Goal: Task Accomplishment & Management: Manage account settings

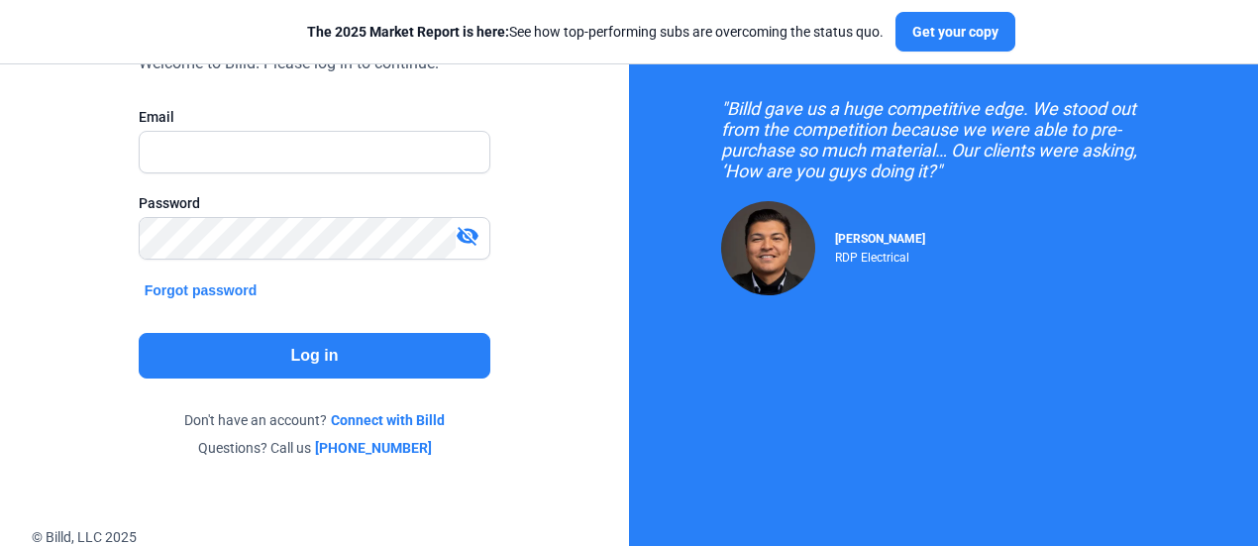
scroll to position [217, 0]
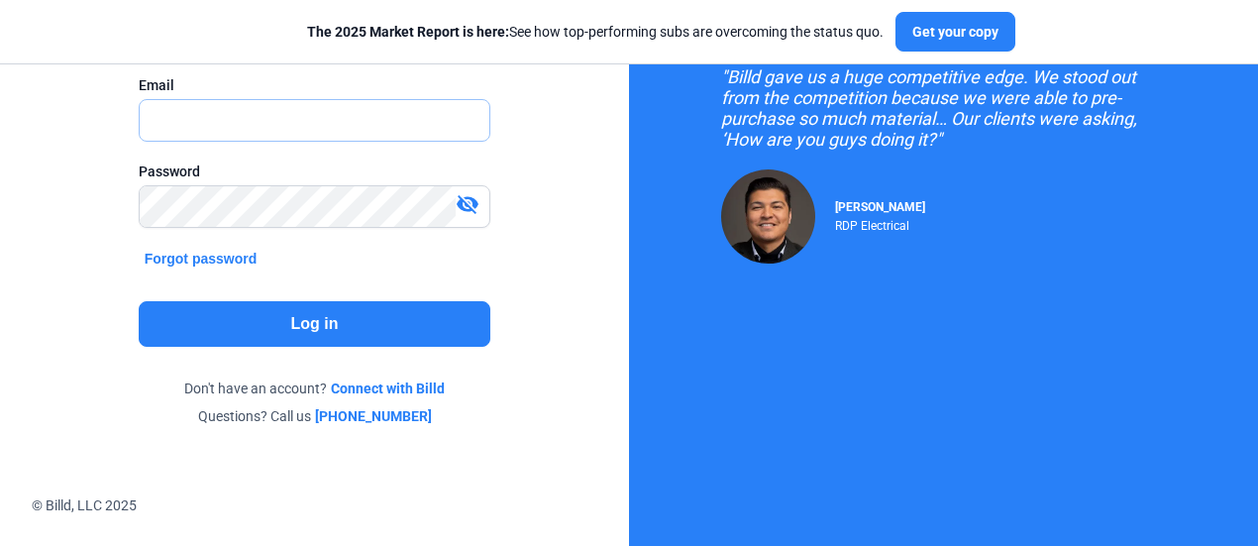
type input "[PERSON_NAME][EMAIL_ADDRESS][DOMAIN_NAME]"
click at [474, 198] on mat-icon "visibility_off" at bounding box center [468, 204] width 24 height 24
click at [474, 198] on mat-icon "visibility" at bounding box center [468, 204] width 24 height 24
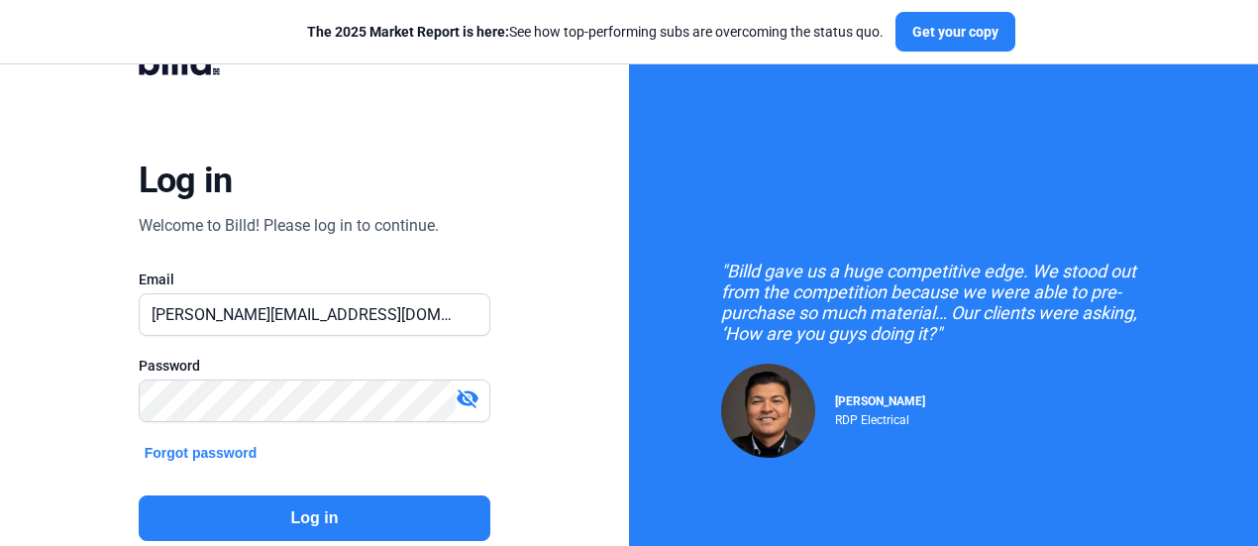
scroll to position [0, 0]
